Goal: Information Seeking & Learning: Learn about a topic

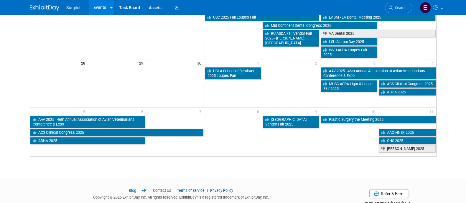
scroll to position [244, 0]
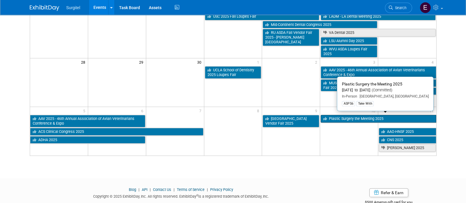
click at [363, 115] on link "Plastic Surgery the Meeting 2025" at bounding box center [378, 119] width 115 height 8
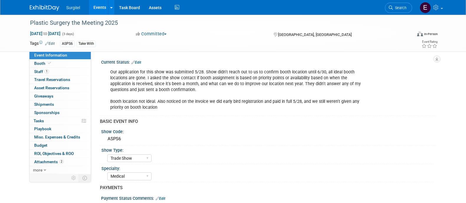
select select "Trade Show"
select select "Medical"
select select "SkyMiles - 93008"
select select "No"
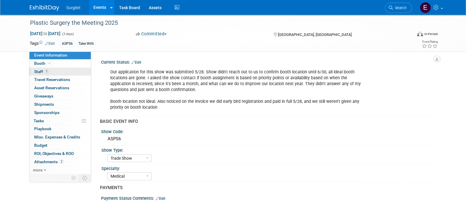
click at [77, 74] on link "1 Staff 1" at bounding box center [59, 72] width 61 height 8
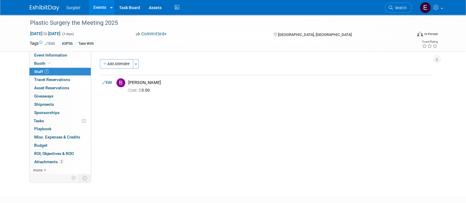
click at [104, 11] on link "Events" at bounding box center [100, 7] width 22 height 15
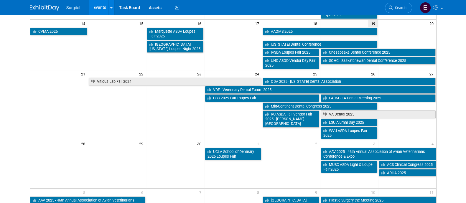
scroll to position [259, 0]
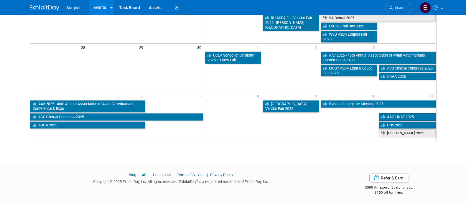
click at [390, 113] on link "AAO-HNSF 2025" at bounding box center [407, 117] width 57 height 8
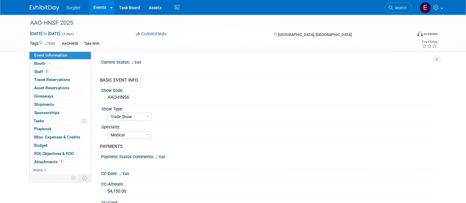
select select "Trade Show"
select select "Medical"
select select "SkyMiles - 93008"
select select "No"
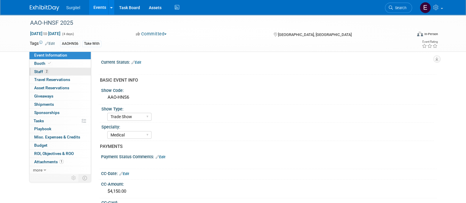
click at [67, 72] on link "2 Staff 2" at bounding box center [59, 72] width 61 height 8
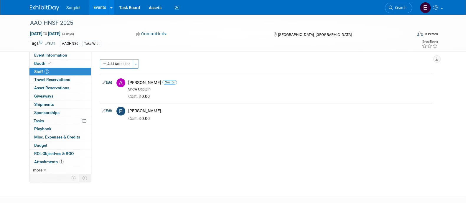
click at [101, 6] on link "Events" at bounding box center [100, 7] width 22 height 15
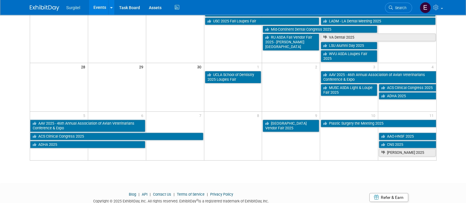
scroll to position [240, 0]
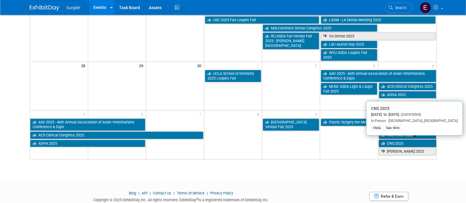
click at [422, 141] on link "CNS 2025" at bounding box center [407, 144] width 57 height 8
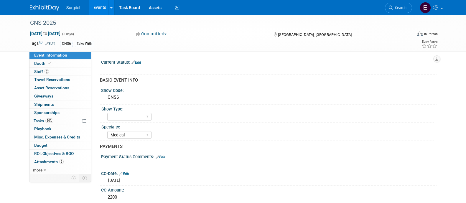
select select "Medical"
select select "SkyMiles - 93008"
select select "No"
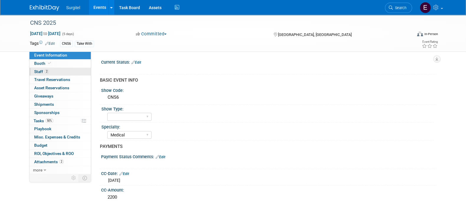
click at [59, 73] on link "2 Staff 2" at bounding box center [59, 72] width 61 height 8
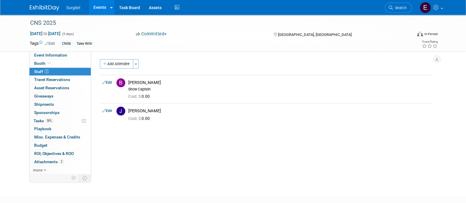
click at [101, 8] on link "Events" at bounding box center [100, 7] width 22 height 15
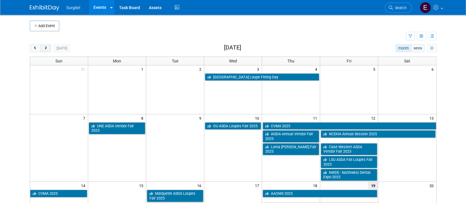
click at [43, 47] on button "next" at bounding box center [45, 49] width 11 height 8
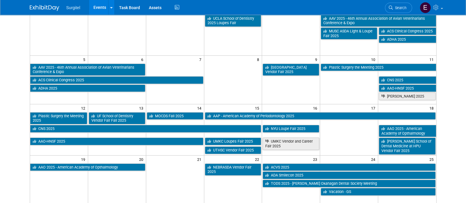
scroll to position [59, 0]
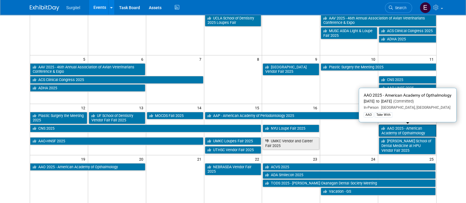
click at [412, 131] on link "AAO 2025 - American Academy of Opthalmology" at bounding box center [407, 131] width 57 height 12
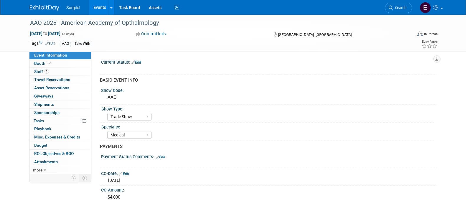
select select "Trade Show"
select select "Medical"
select select "Rewards - 12003"
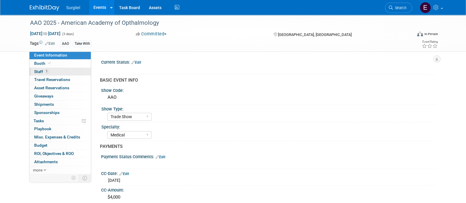
click at [81, 71] on link "1 Staff 1" at bounding box center [59, 72] width 61 height 8
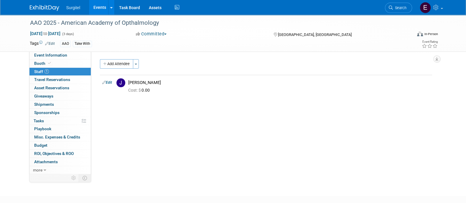
click at [98, 10] on link "Events" at bounding box center [100, 7] width 22 height 15
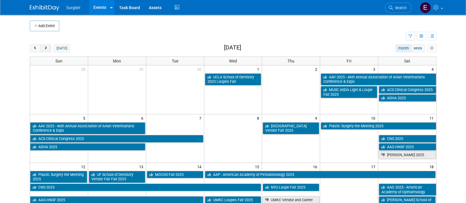
click at [48, 49] on button "next" at bounding box center [45, 49] width 11 height 8
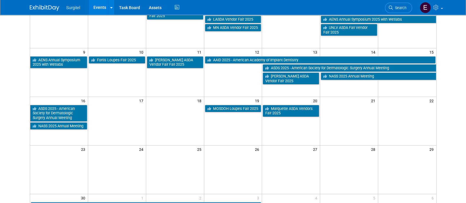
scroll to position [115, 0]
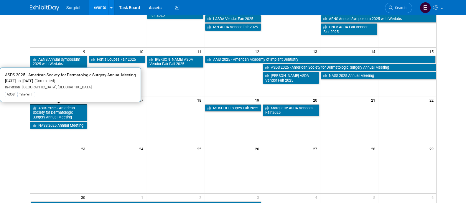
click at [51, 113] on link "ASDS 2025 - American Society for Dermatologic Surgery Annual Meeting" at bounding box center [58, 112] width 57 height 17
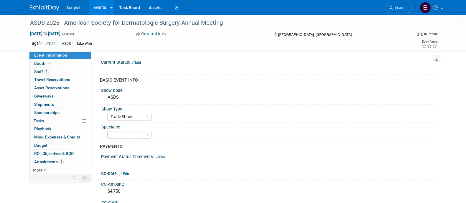
select select "Trade Show"
select select "SkyMiles - 93008"
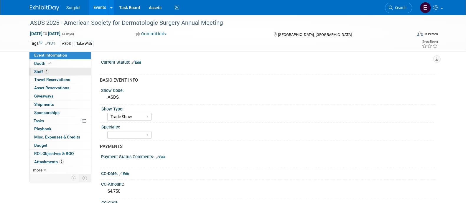
click at [50, 73] on link "1 Staff 1" at bounding box center [59, 72] width 61 height 8
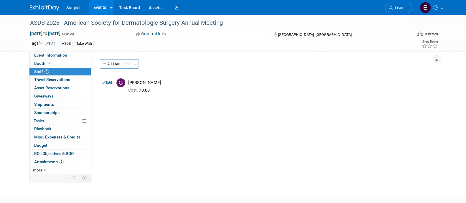
click at [103, 8] on link "Events" at bounding box center [100, 7] width 22 height 15
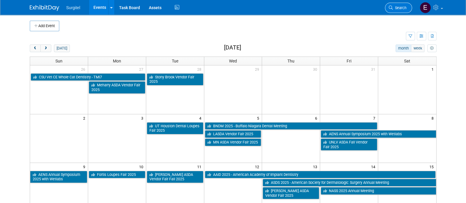
click at [405, 9] on span "Search" at bounding box center [400, 8] width 14 height 4
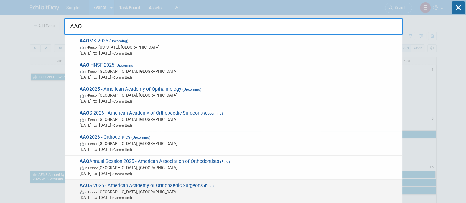
type input "AAO"
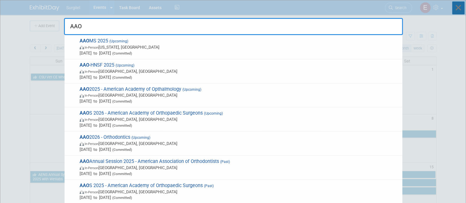
click at [458, 11] on icon at bounding box center [458, 7] width 12 height 13
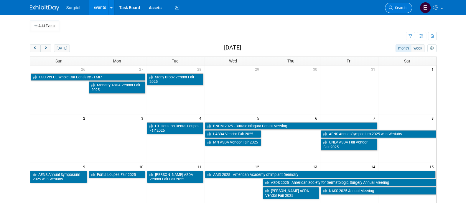
click at [401, 7] on span "Search" at bounding box center [400, 8] width 14 height 4
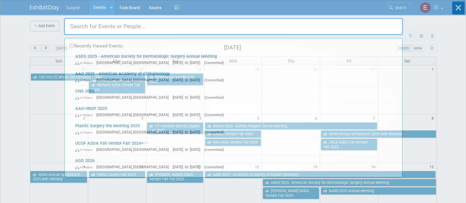
click at [401, 7] on div "Recently Viewed Events: ASDS 2025 - American Society for Dermatologic Surgery A…" at bounding box center [233, 88] width 339 height 177
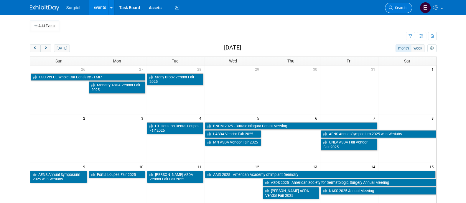
click at [401, 7] on span "Search" at bounding box center [400, 8] width 14 height 4
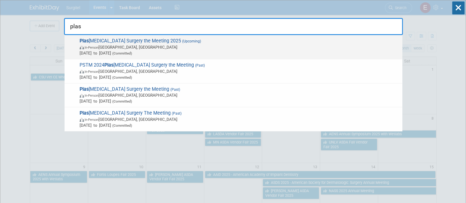
type input "plas"
click at [325, 48] on span "In-Person New Orleans, LA" at bounding box center [240, 47] width 320 height 6
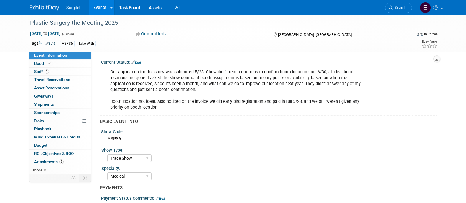
select select "Trade Show"
select select "Medical"
select select "SkyMiles - 93008"
select select "No"
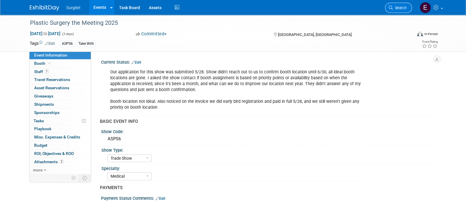
click at [396, 11] on link "Search" at bounding box center [398, 8] width 27 height 10
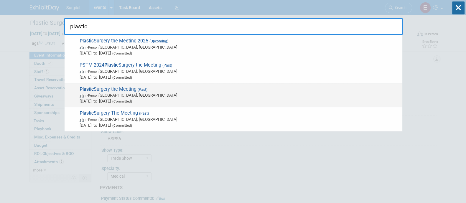
type input "plastic"
click at [201, 90] on span "Plastic Surgery the Meeting (Past) In-Person [GEOGRAPHIC_DATA], [GEOGRAPHIC_DAT…" at bounding box center [239, 95] width 322 height 18
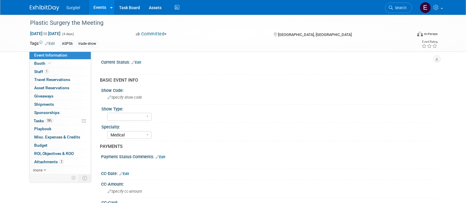
select select "Medical"
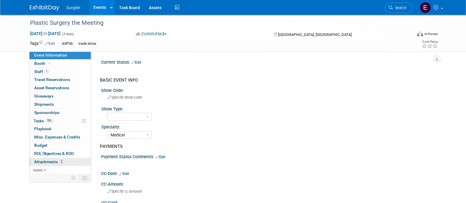
click at [70, 162] on link "2 Attachments 2" at bounding box center [59, 162] width 61 height 8
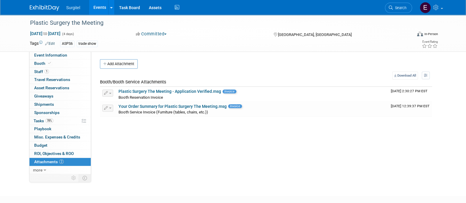
click at [408, 15] on div "Plastic Surgery the Meeting" at bounding box center [233, 23] width 417 height 16
click at [402, 6] on span "Search" at bounding box center [400, 8] width 14 height 4
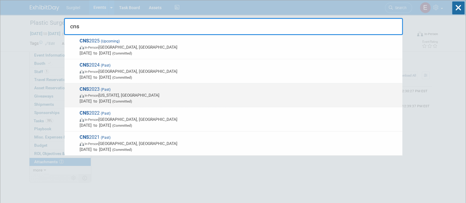
type input "cns"
click at [341, 87] on span "CNS 2023 (Past) In-Person [US_STATE], [GEOGRAPHIC_DATA] [DATE] to [DATE] (Commi…" at bounding box center [239, 95] width 322 height 18
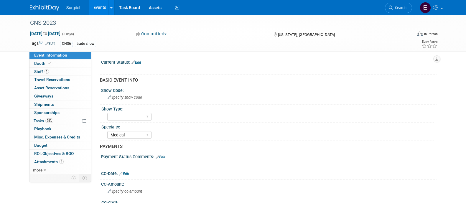
select select "Medical"
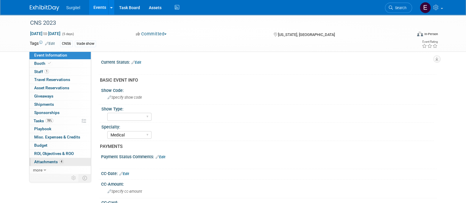
click at [61, 162] on span "4" at bounding box center [61, 161] width 4 height 4
